Goal: Obtain resource: Download file/media

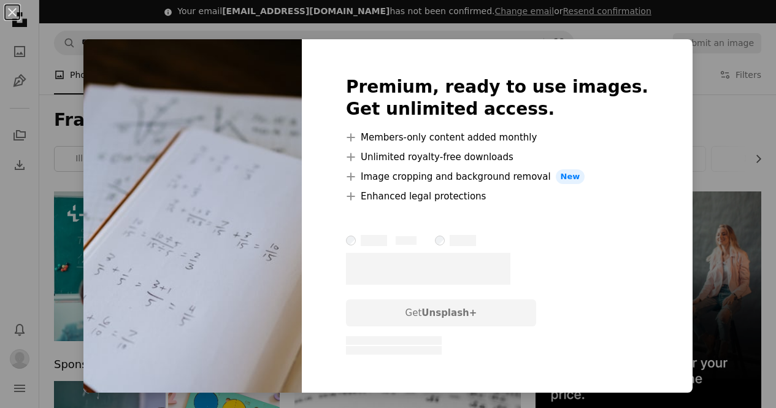
scroll to position [1012, 0]
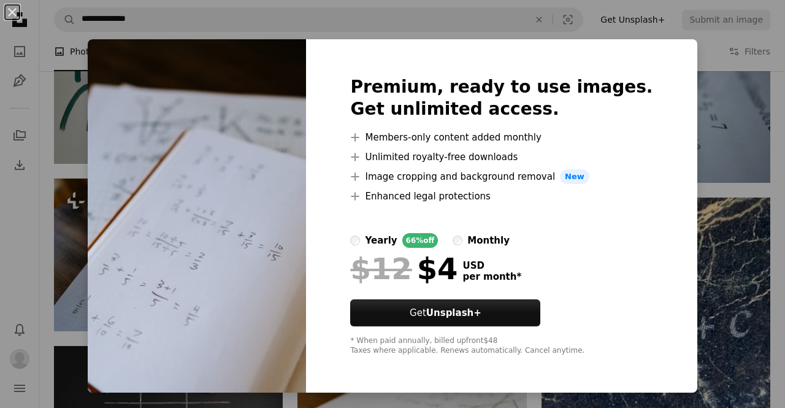
click at [266, 282] on img at bounding box center [197, 215] width 218 height 353
click at [700, 48] on div "An X shape Premium, ready to use images. Get unlimited access. A plus sign Memb…" at bounding box center [392, 204] width 785 height 408
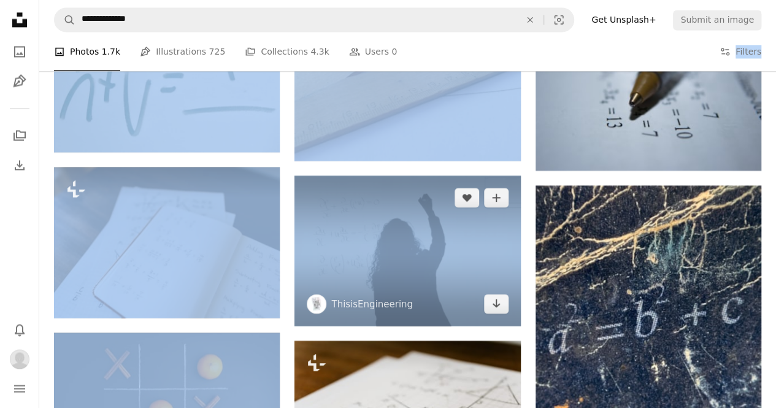
drag, startPoint x: 700, startPoint y: 48, endPoint x: 439, endPoint y: 293, distance: 358.0
click at [439, 293] on div "A photo Photos 1.7k Pen Tool Illustrations 725 A stack of folders Collections 4…" at bounding box center [407, 117] width 737 height 2148
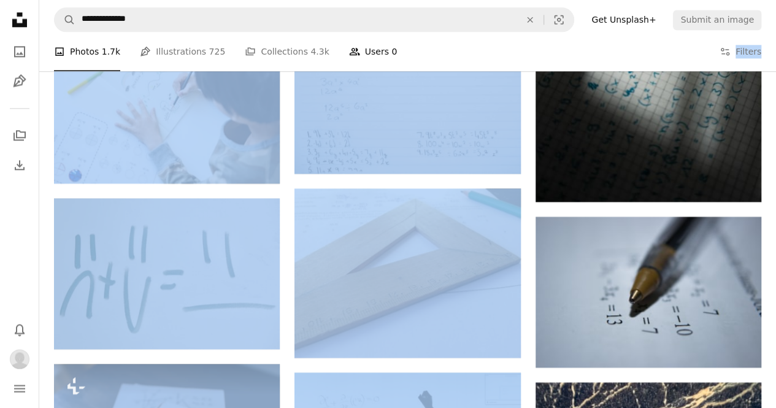
scroll to position [814, 0]
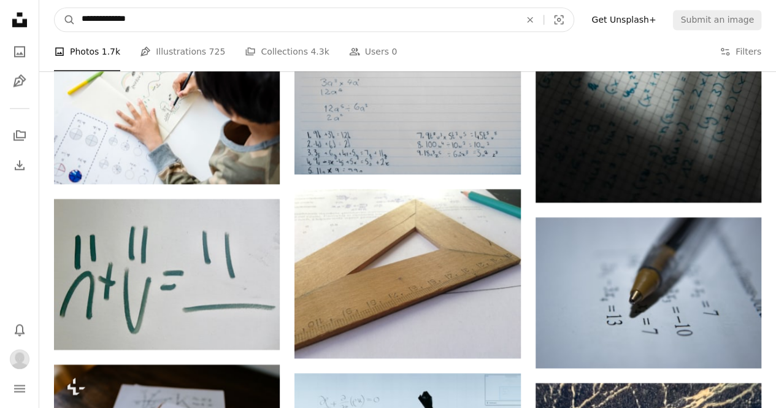
click at [287, 22] on input "**********" at bounding box center [295, 19] width 441 height 23
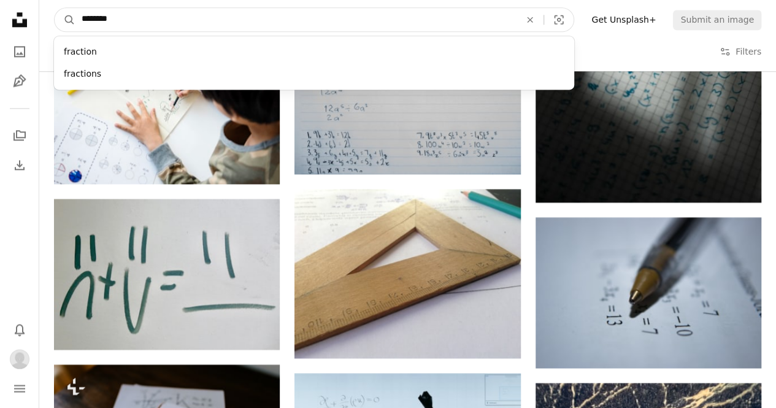
type input "********"
click at [55, 8] on button "A magnifying glass" at bounding box center [65, 19] width 21 height 23
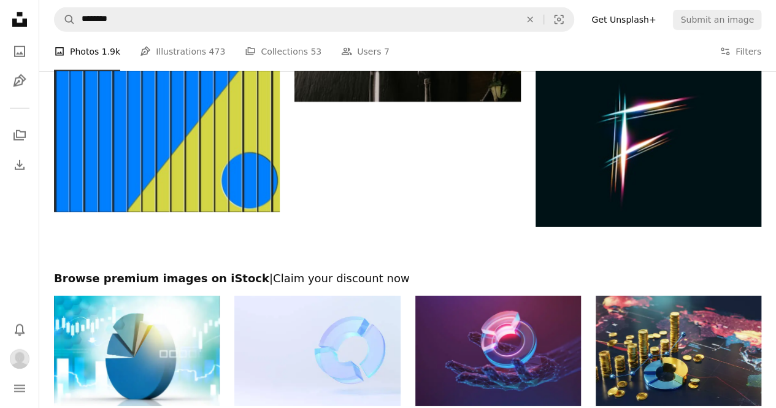
scroll to position [2162, 0]
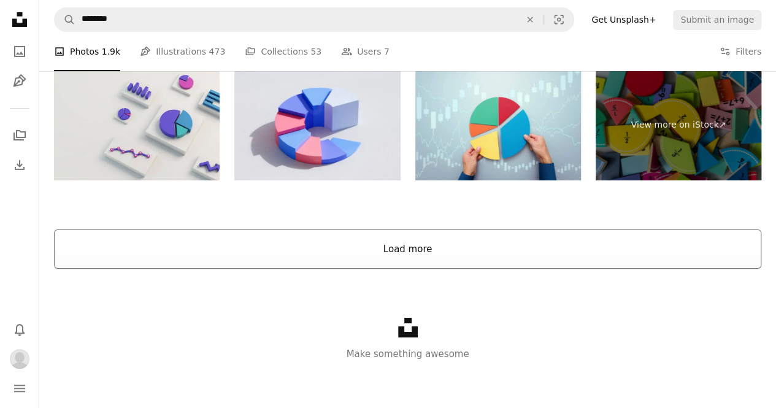
click at [280, 229] on button "Load more" at bounding box center [407, 248] width 707 height 39
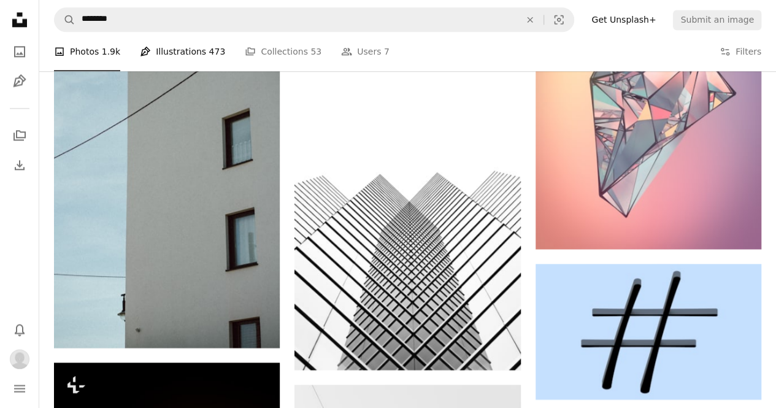
scroll to position [4125, 0]
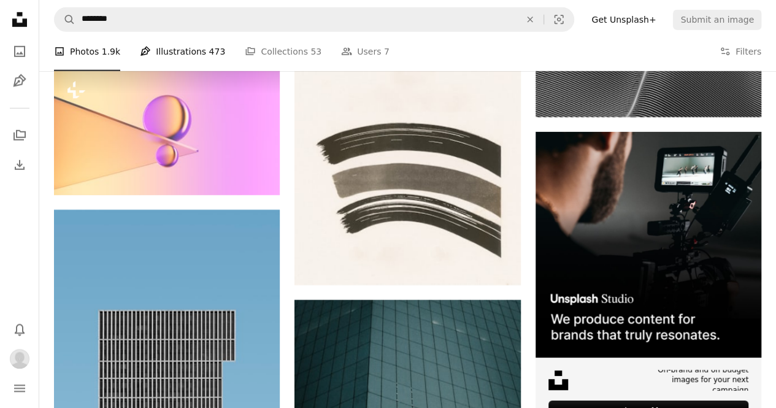
click at [173, 53] on link "Pen Tool Illustrations 473" at bounding box center [182, 51] width 85 height 39
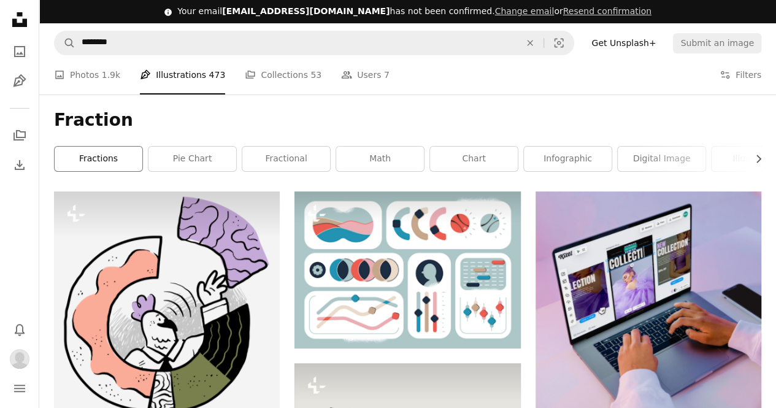
click at [85, 150] on link "fractions" at bounding box center [99, 159] width 88 height 25
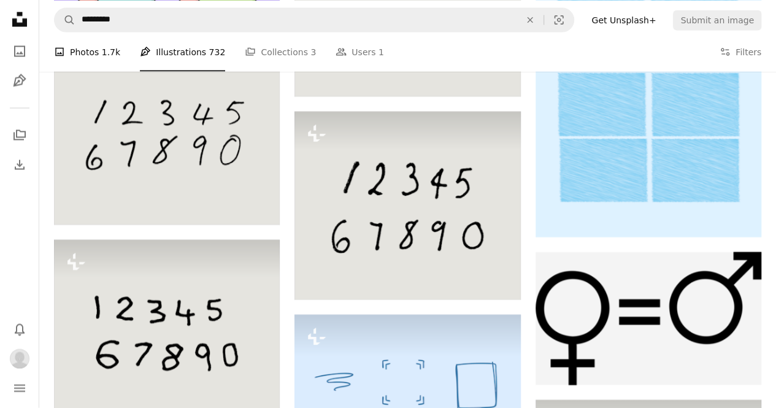
scroll to position [1196, 0]
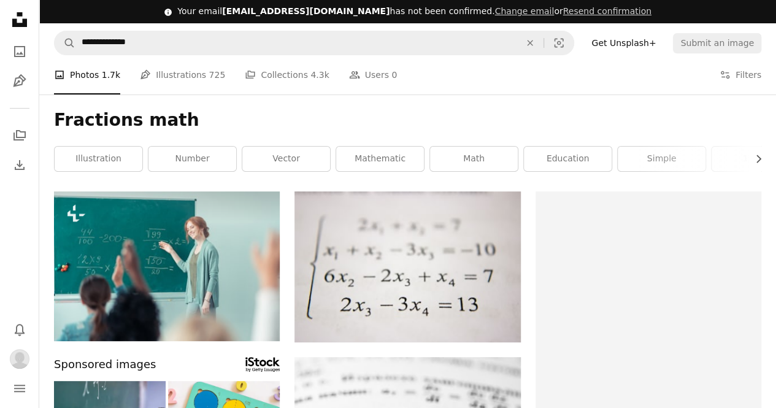
scroll to position [814, 0]
